Goal: Information Seeking & Learning: Learn about a topic

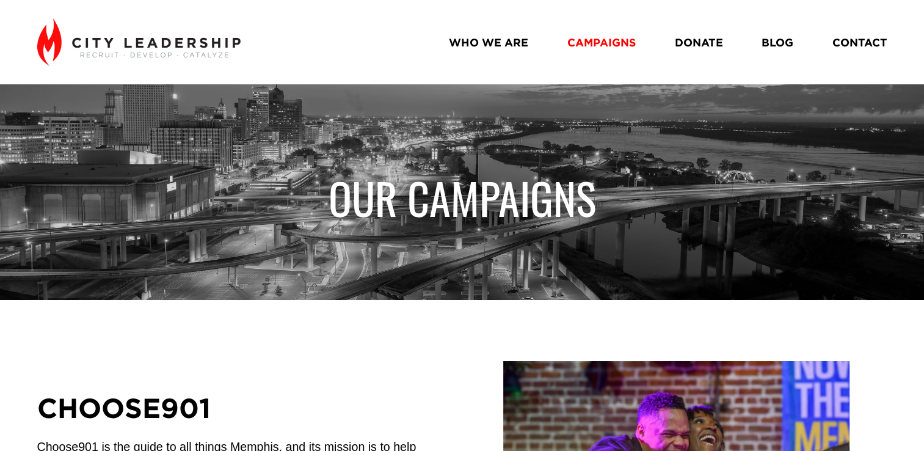
click at [467, 48] on link "WHO WE ARE" at bounding box center [488, 42] width 79 height 22
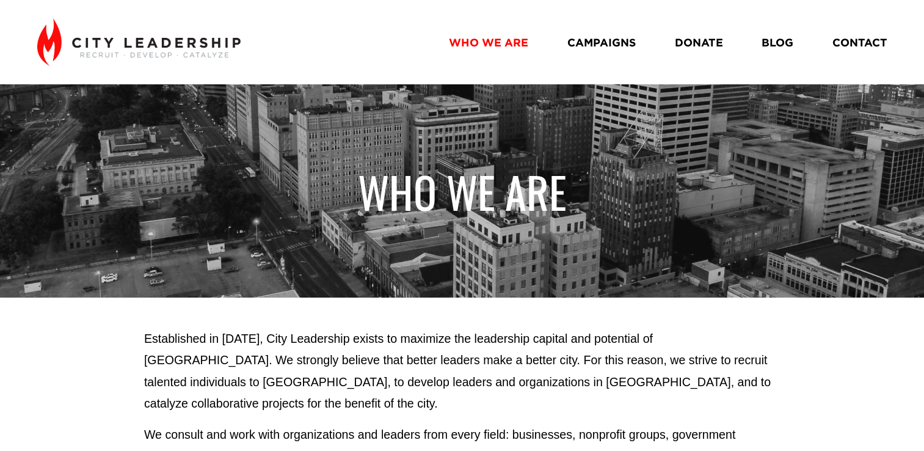
click at [593, 49] on link "CAMPAIGNS" at bounding box center [602, 42] width 68 height 22
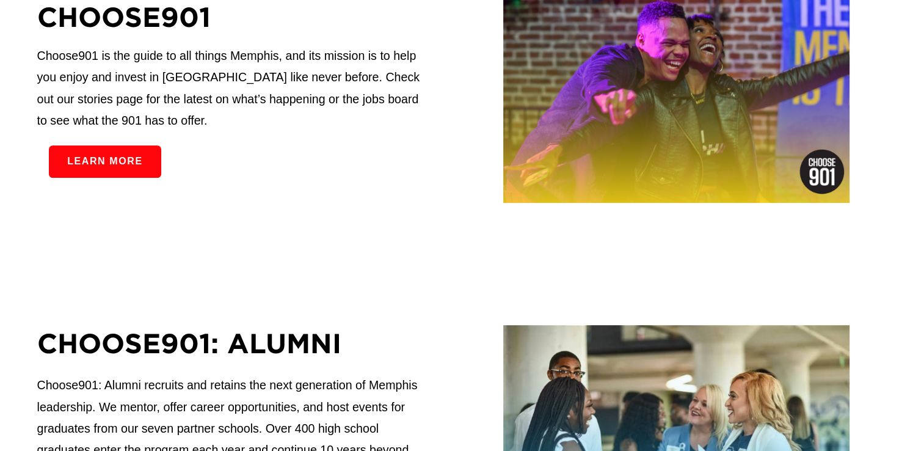
scroll to position [283, 0]
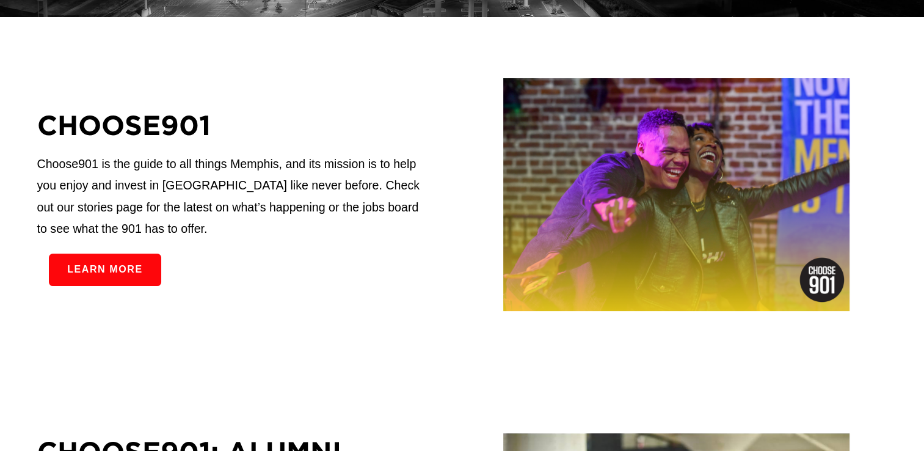
click at [73, 275] on link "Learn more" at bounding box center [105, 270] width 112 height 32
